Goal: Check status: Check status

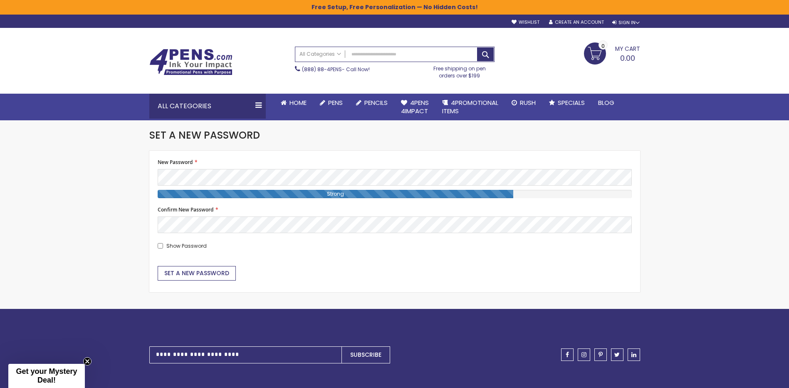
click at [190, 276] on span "Set a New Password" at bounding box center [196, 273] width 65 height 8
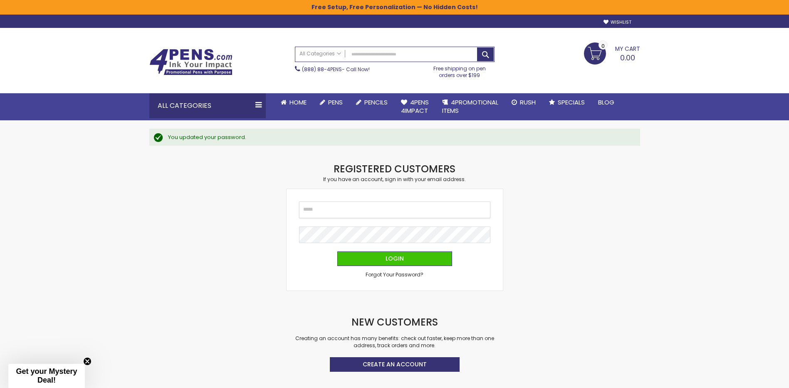
click at [344, 207] on input "Email" at bounding box center [394, 209] width 191 height 17
type input "**********"
click at [385, 257] on button "Login" at bounding box center [394, 258] width 115 height 15
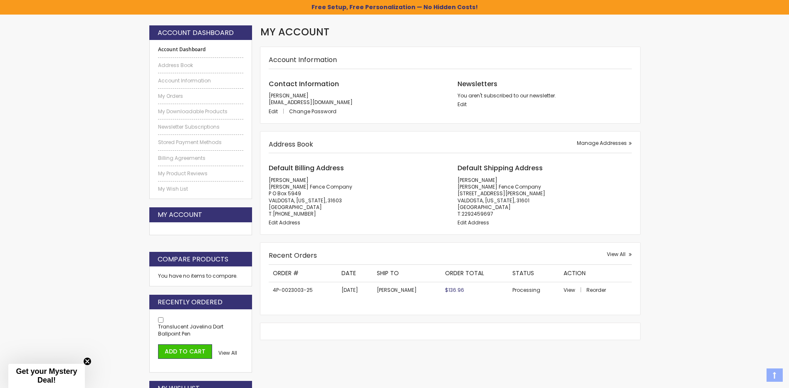
scroll to position [125, 0]
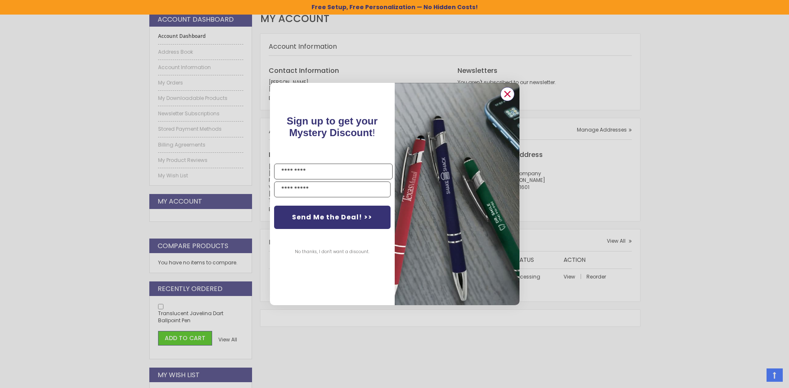
click at [509, 92] on circle "Close dialog" at bounding box center [507, 94] width 12 height 12
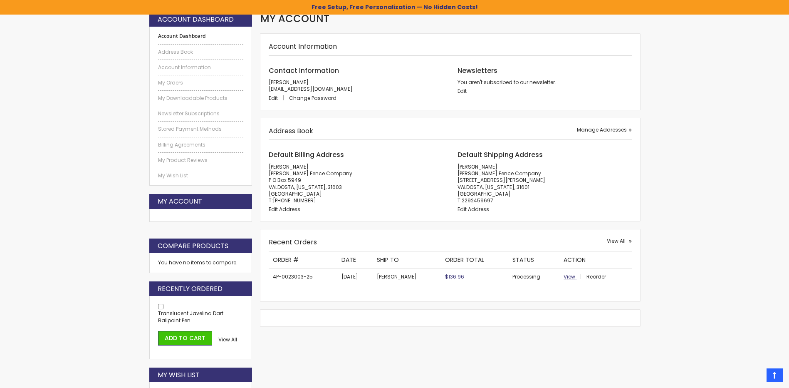
click at [567, 277] on span "View" at bounding box center [570, 276] width 12 height 7
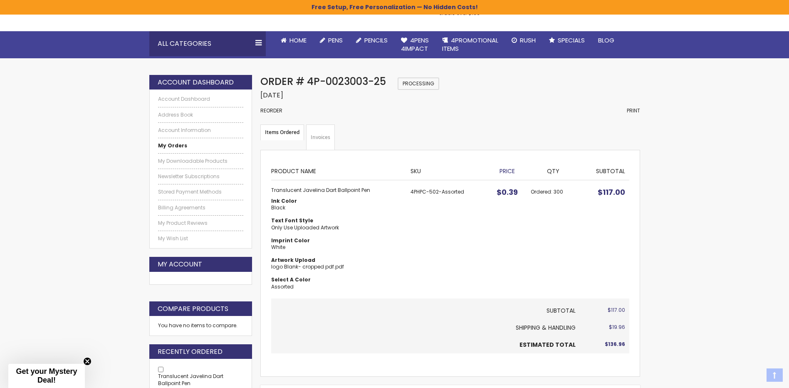
scroll to position [83, 0]
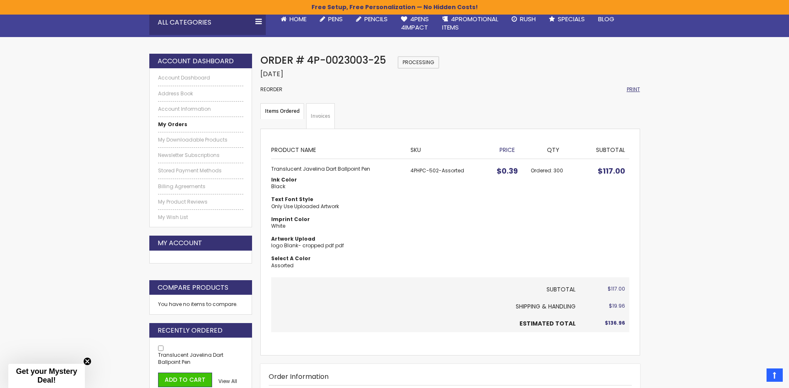
click at [632, 89] on span "Print" at bounding box center [633, 89] width 13 height 7
